Goal: Task Accomplishment & Management: Use online tool/utility

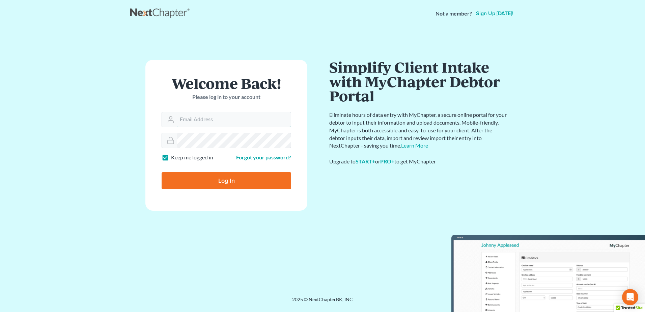
type input "[EMAIL_ADDRESS][DOMAIN_NAME]"
click at [213, 180] on input "Log In" at bounding box center [227, 180] width 130 height 17
type input "Thinking..."
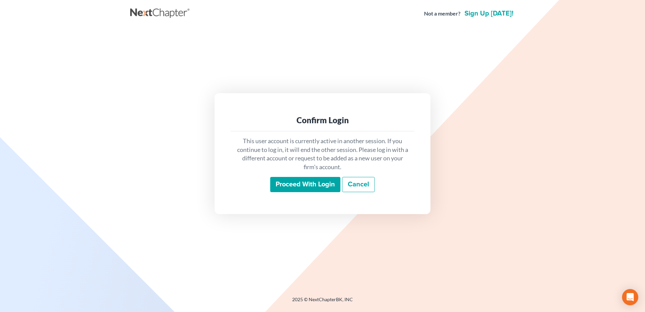
click at [311, 179] on input "Proceed with login" at bounding box center [305, 185] width 70 height 16
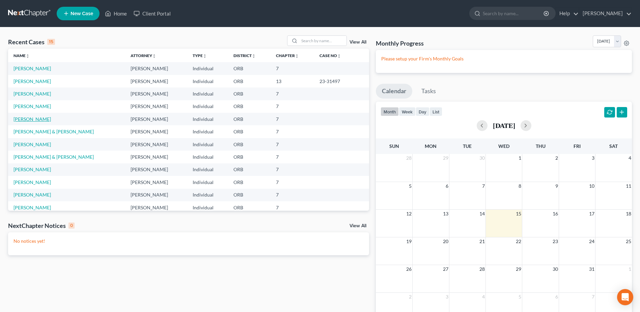
click at [35, 117] on link "[PERSON_NAME]" at bounding box center [32, 119] width 37 height 6
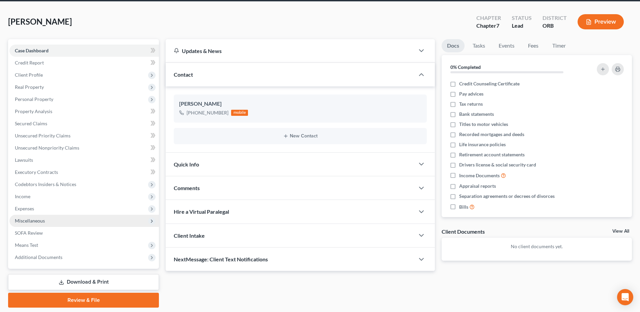
scroll to position [47, 0]
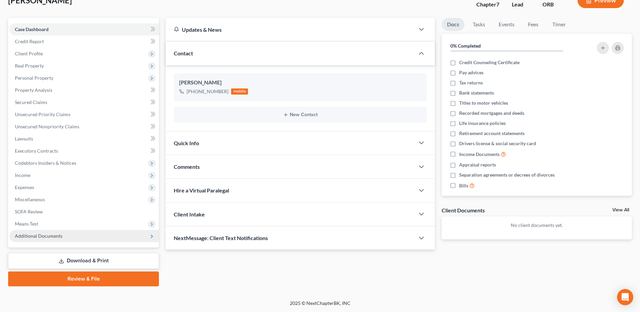
click at [94, 240] on span "Additional Documents" at bounding box center [84, 236] width 150 height 12
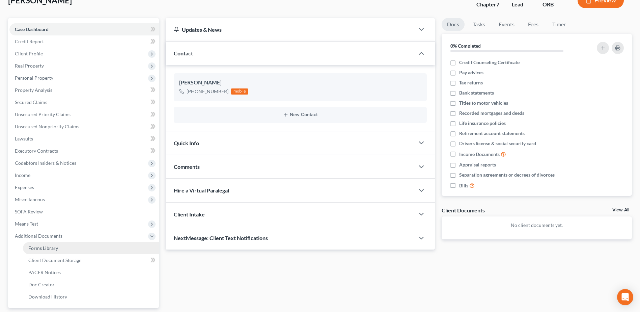
click at [96, 251] on link "Forms Library" at bounding box center [91, 248] width 136 height 12
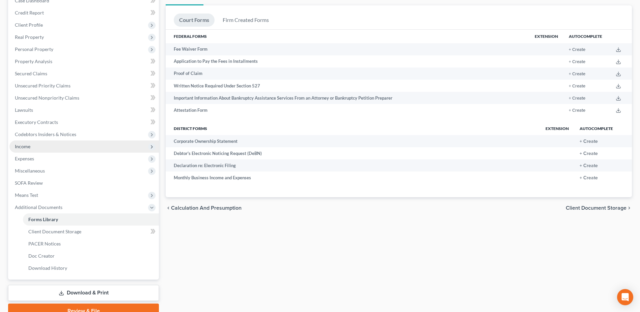
scroll to position [108, 0]
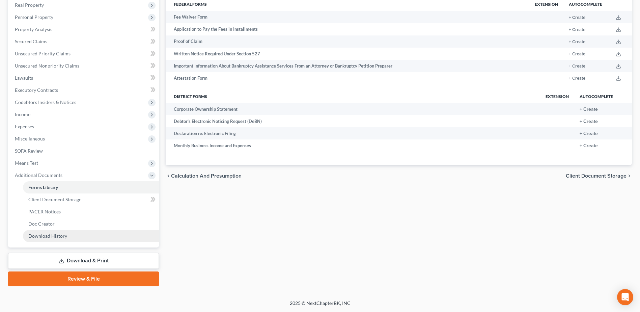
click at [71, 239] on link "Download History" at bounding box center [91, 236] width 136 height 12
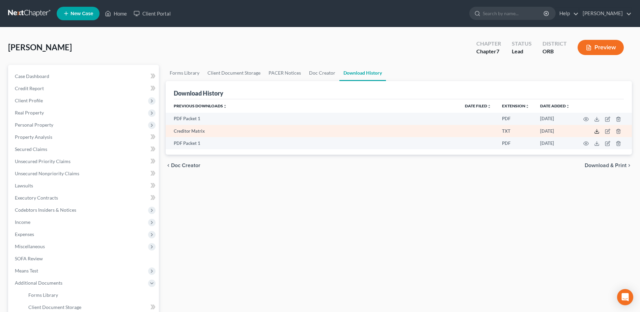
click at [596, 130] on icon at bounding box center [596, 131] width 5 height 5
